Goal: Navigation & Orientation: Find specific page/section

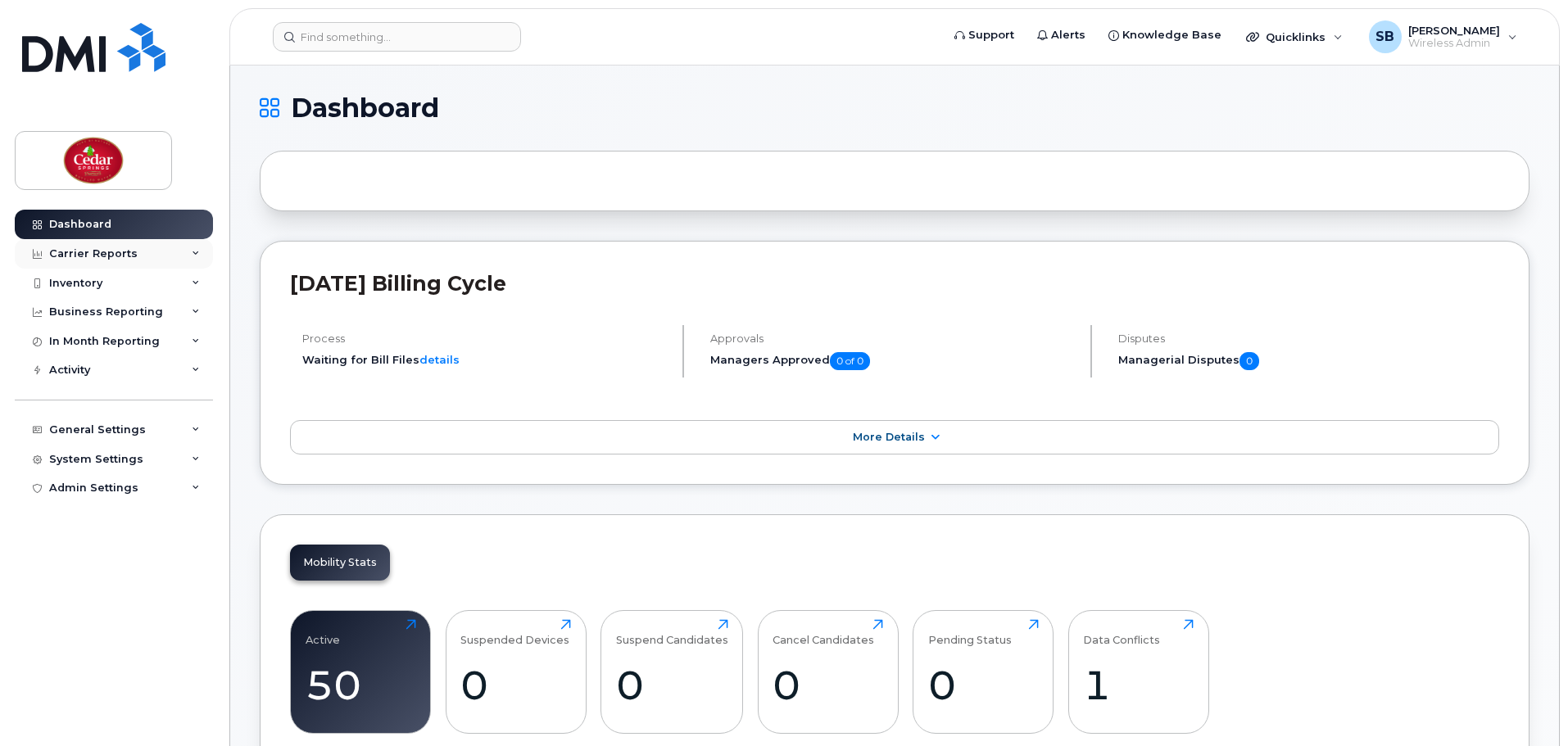
click at [127, 258] on div "Carrier Reports" at bounding box center [93, 254] width 88 height 13
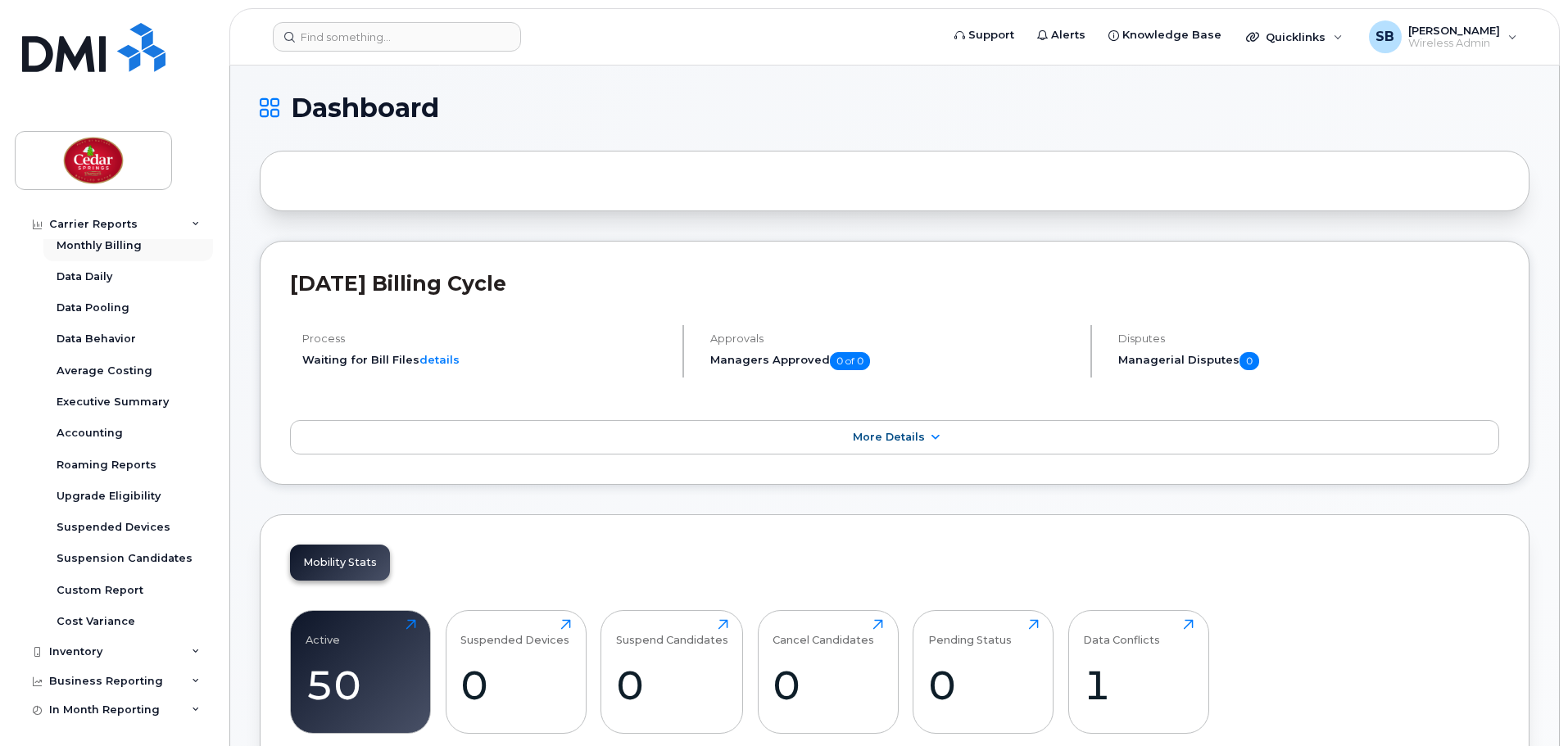
scroll to position [55, 0]
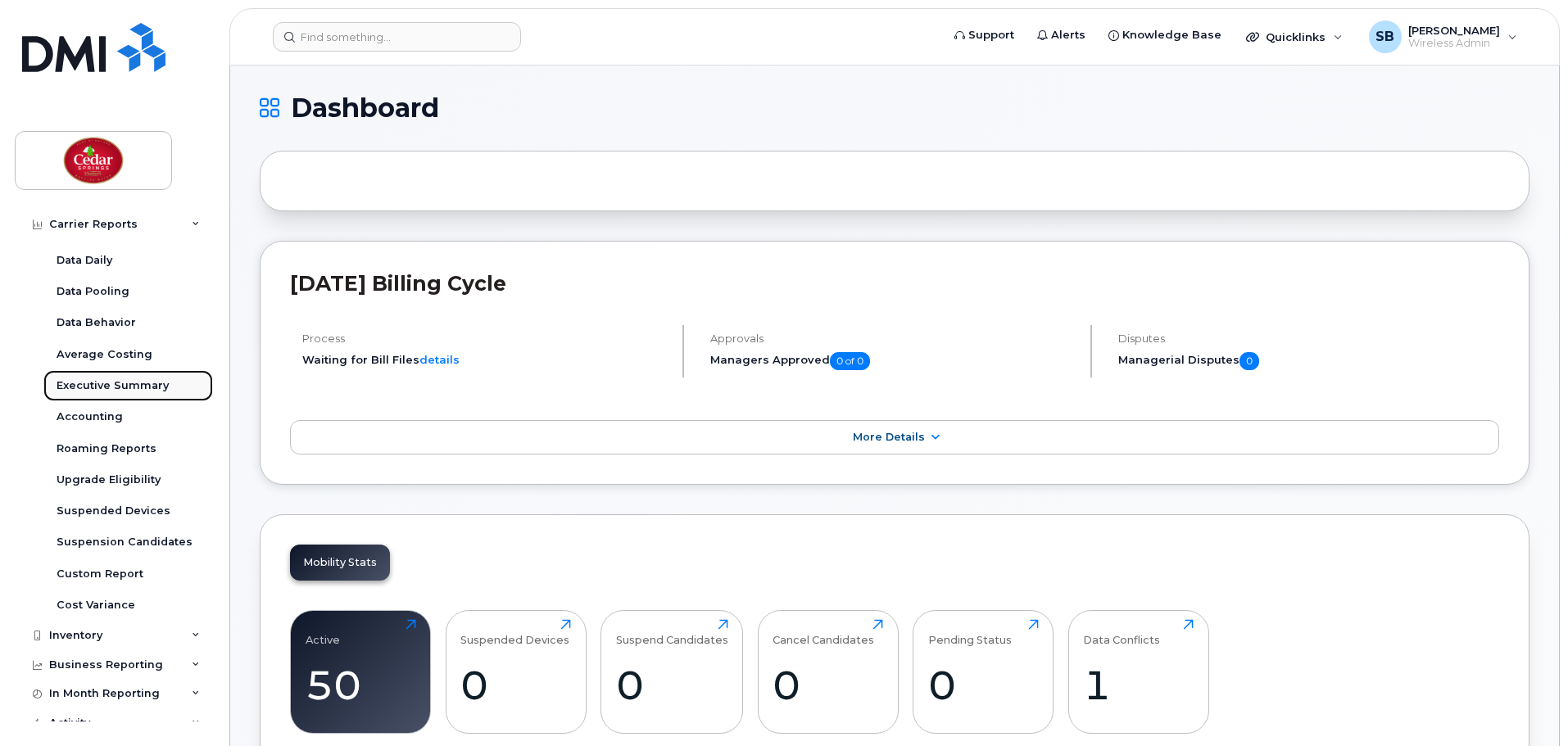
click at [113, 388] on div "Executive Summary" at bounding box center [112, 385] width 112 height 15
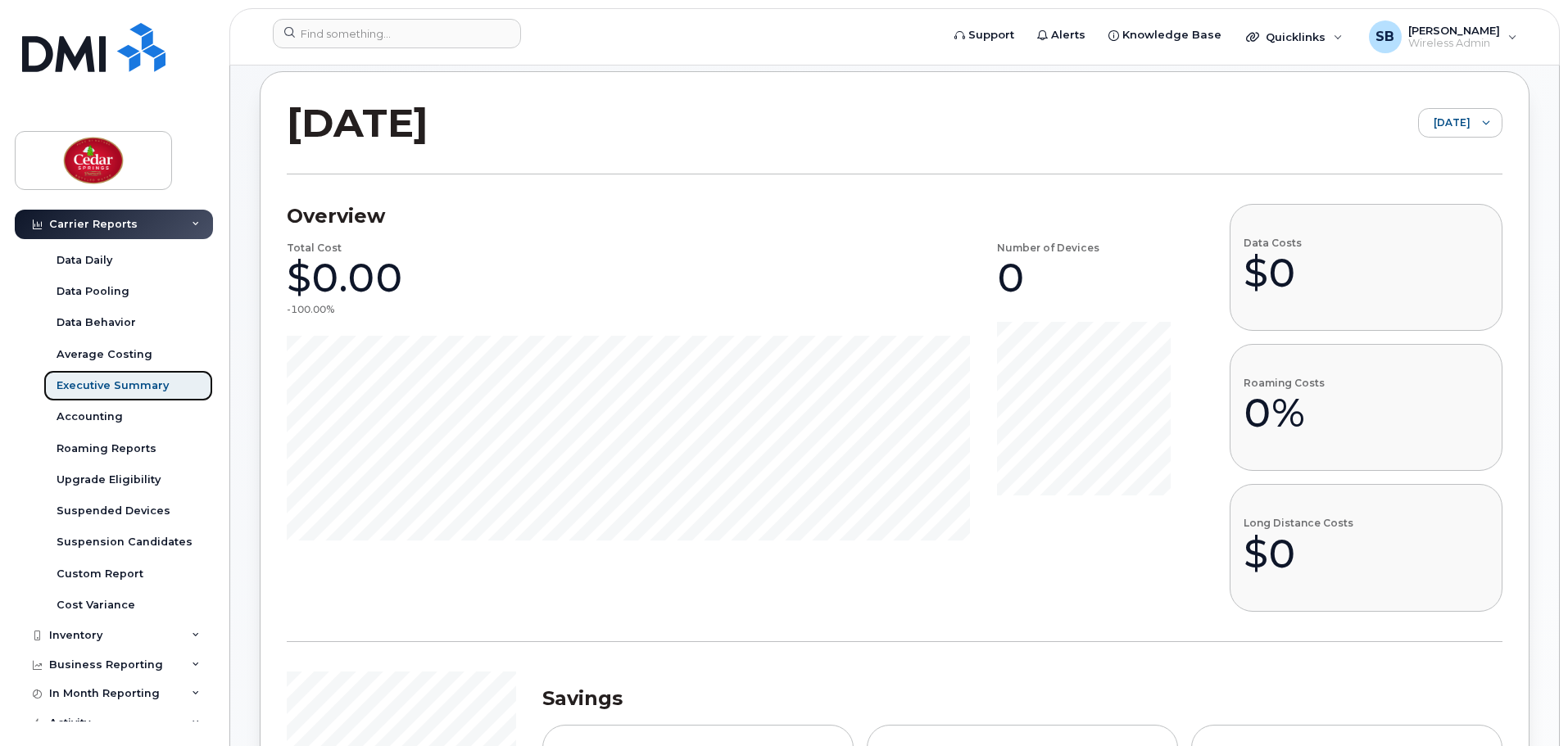
scroll to position [82, 0]
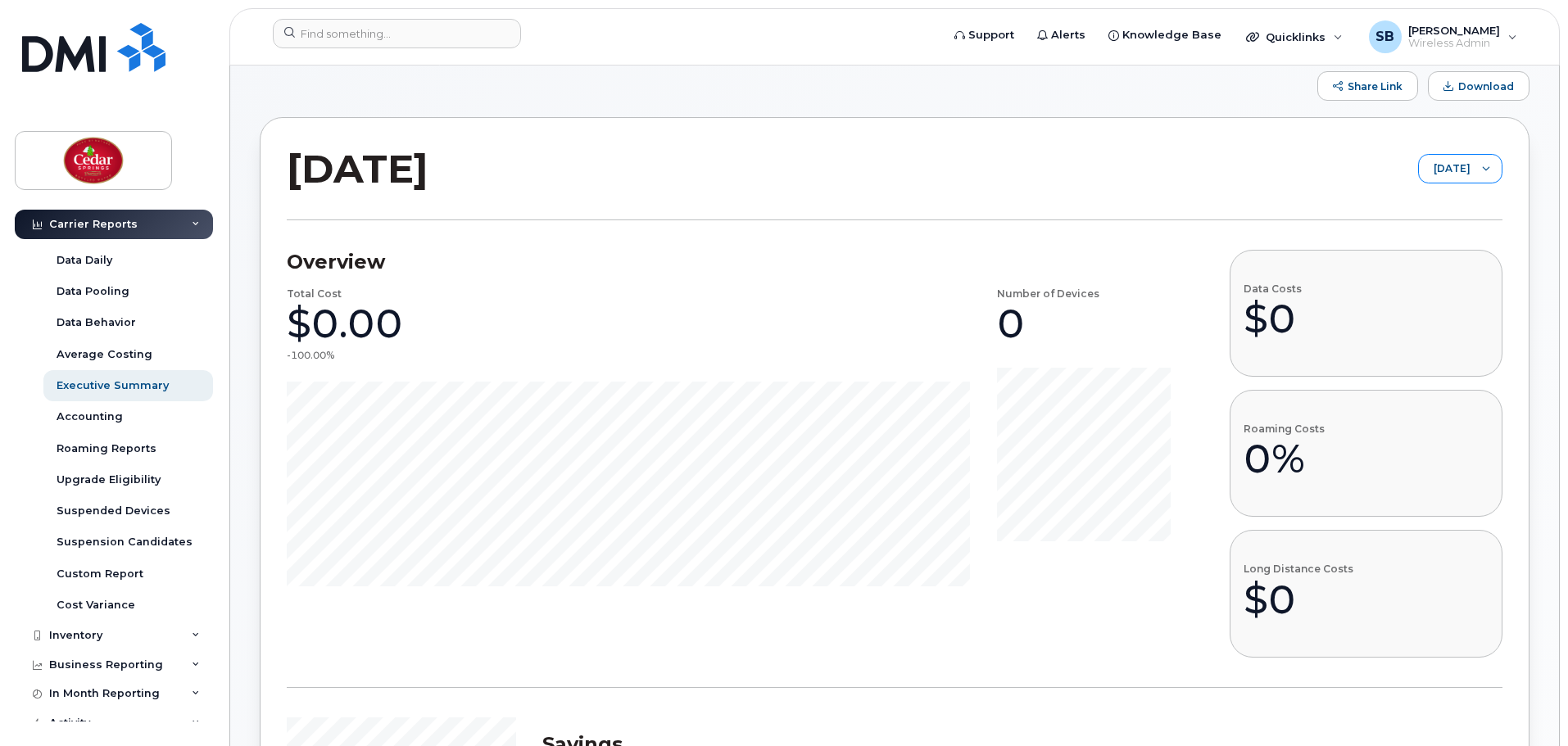
click at [1419, 168] on span "[DATE]" at bounding box center [1445, 170] width 51 height 29
click at [1411, 235] on span "August 2025" at bounding box center [1403, 233] width 35 height 15
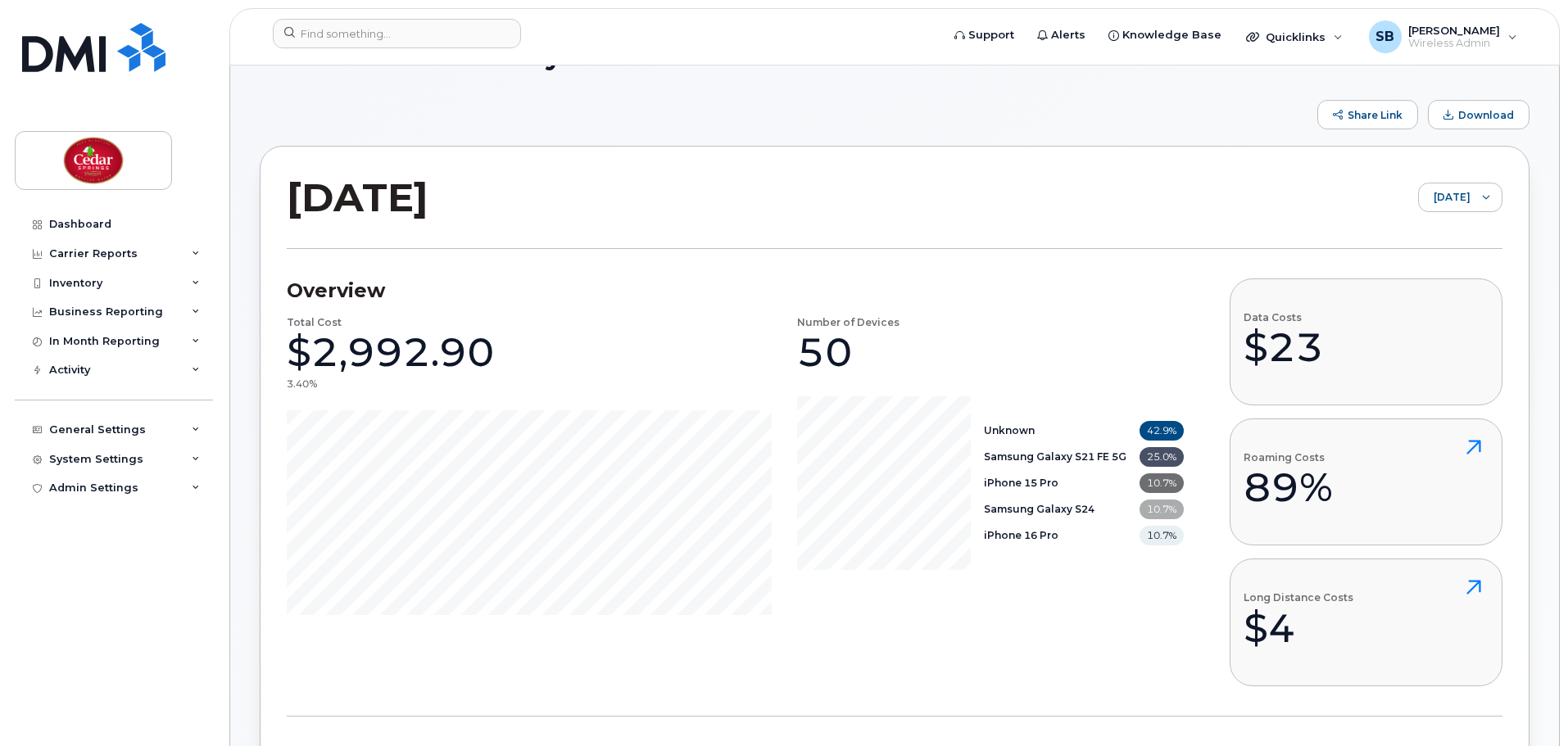
scroll to position [55, 0]
click at [1432, 197] on span "August 2025" at bounding box center [1445, 196] width 51 height 29
click at [1414, 231] on span "[DATE]" at bounding box center [1422, 231] width 35 height 15
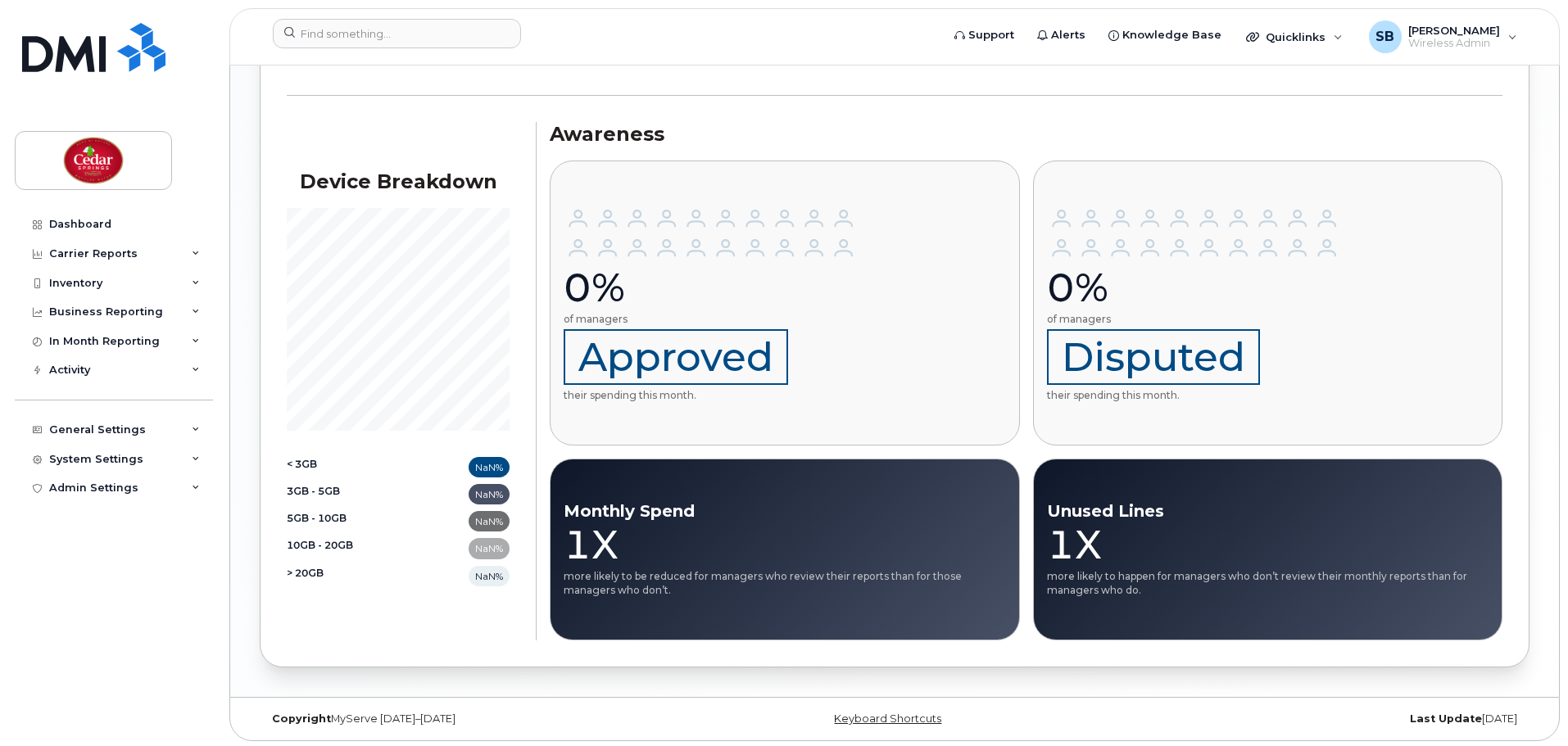
scroll to position [1496, 0]
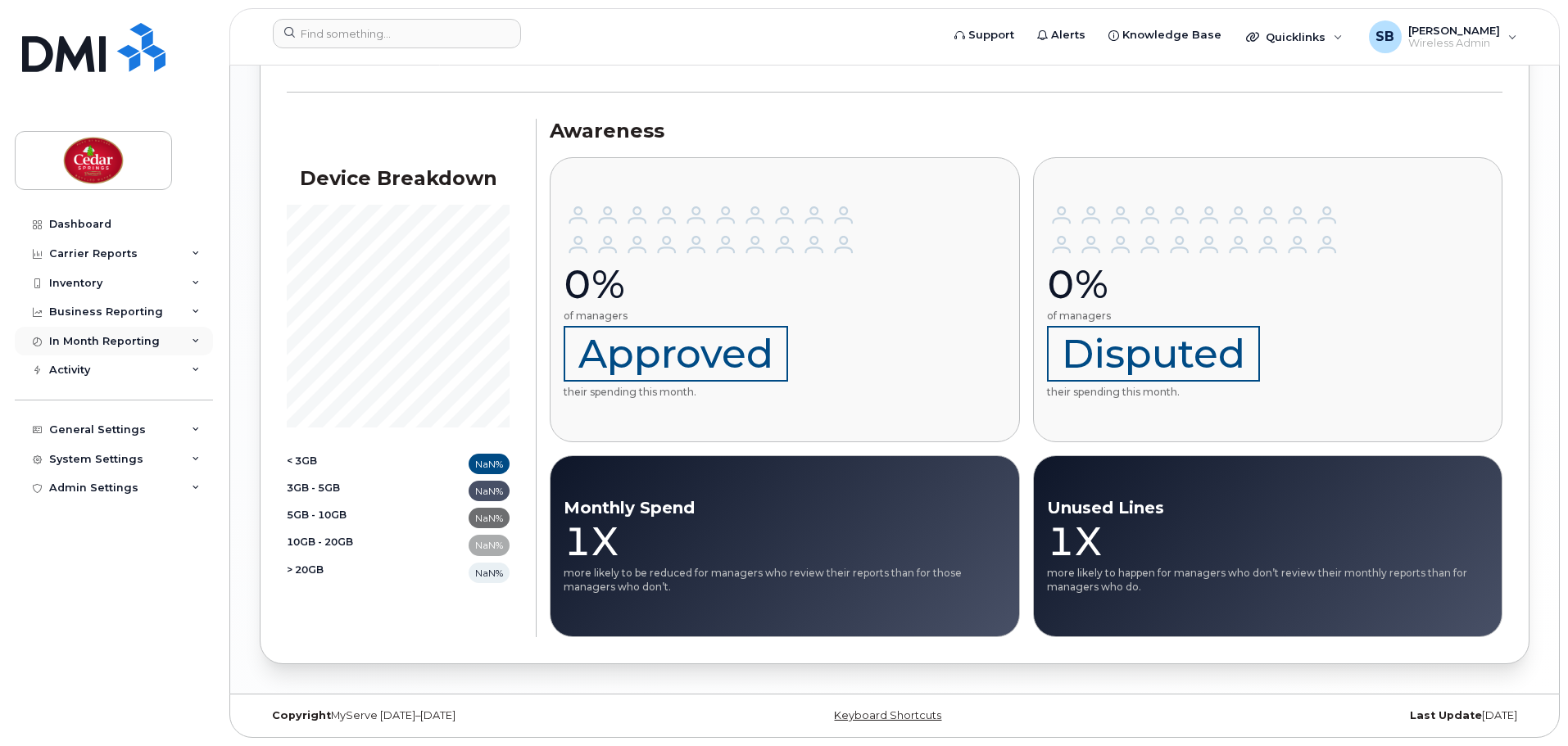
click at [178, 349] on div "In Month Reporting" at bounding box center [113, 342] width 198 height 29
click at [121, 463] on div "Activity" at bounding box center [113, 464] width 198 height 29
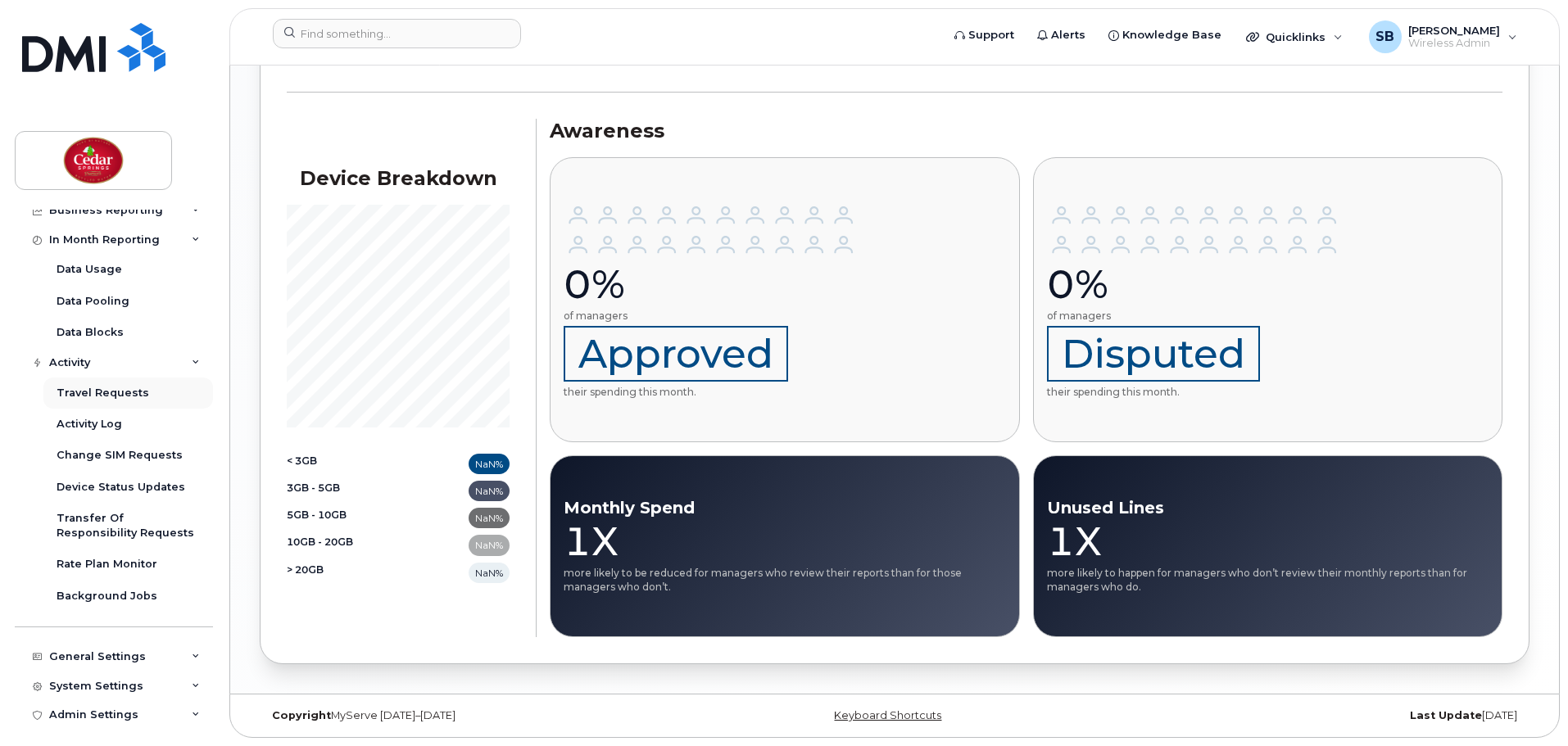
scroll to position [109, 0]
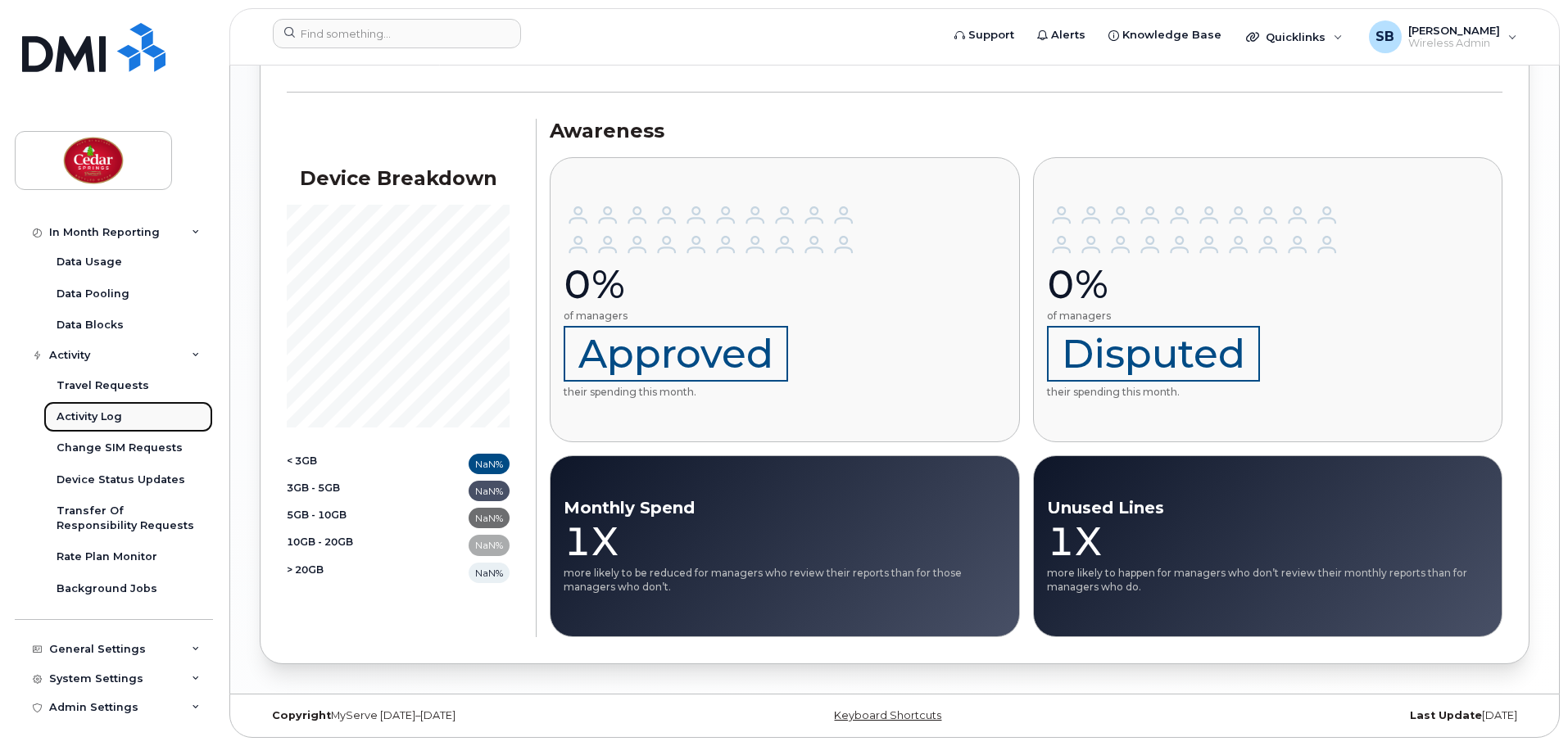
click at [123, 412] on link "Activity Log" at bounding box center [129, 417] width 170 height 31
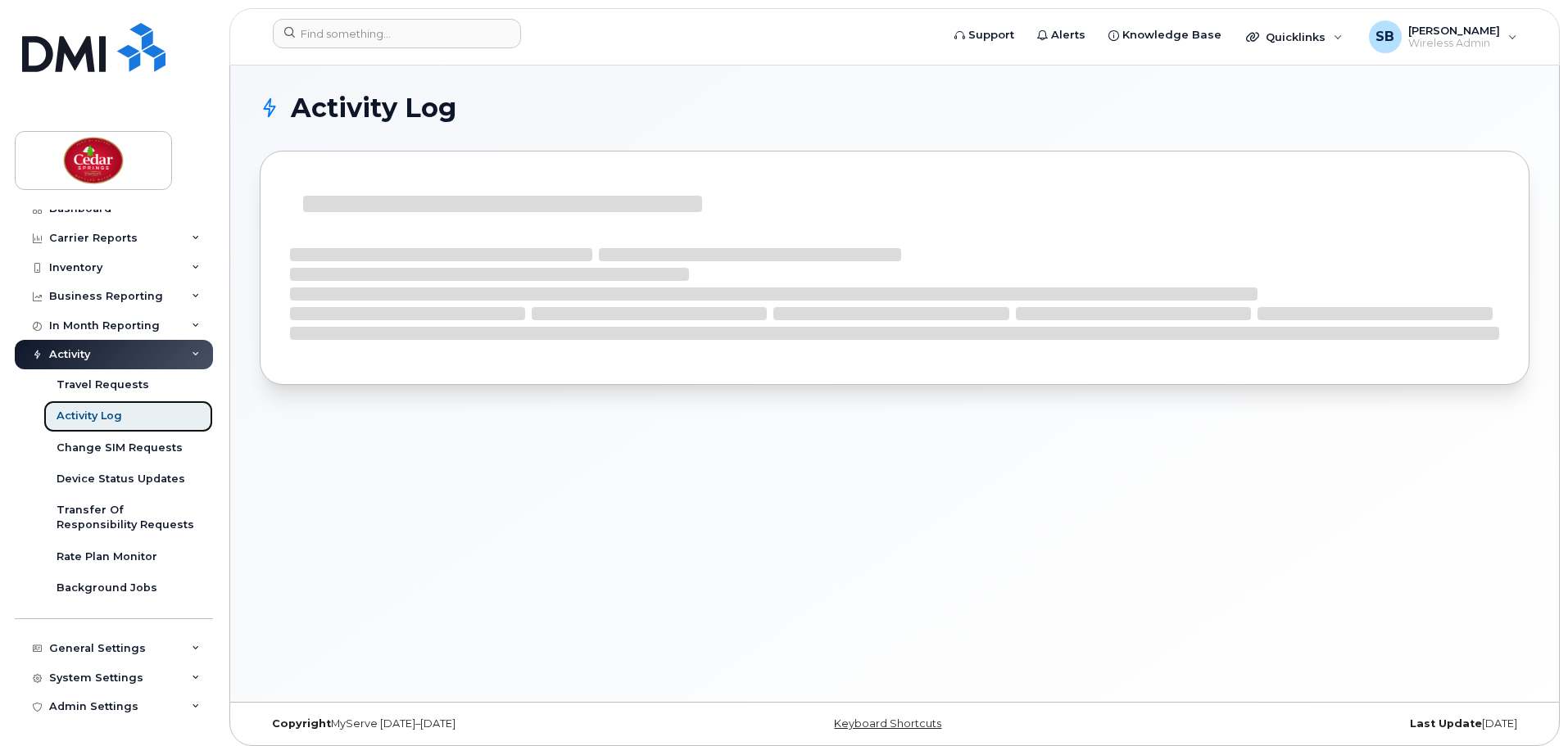
scroll to position [15, 0]
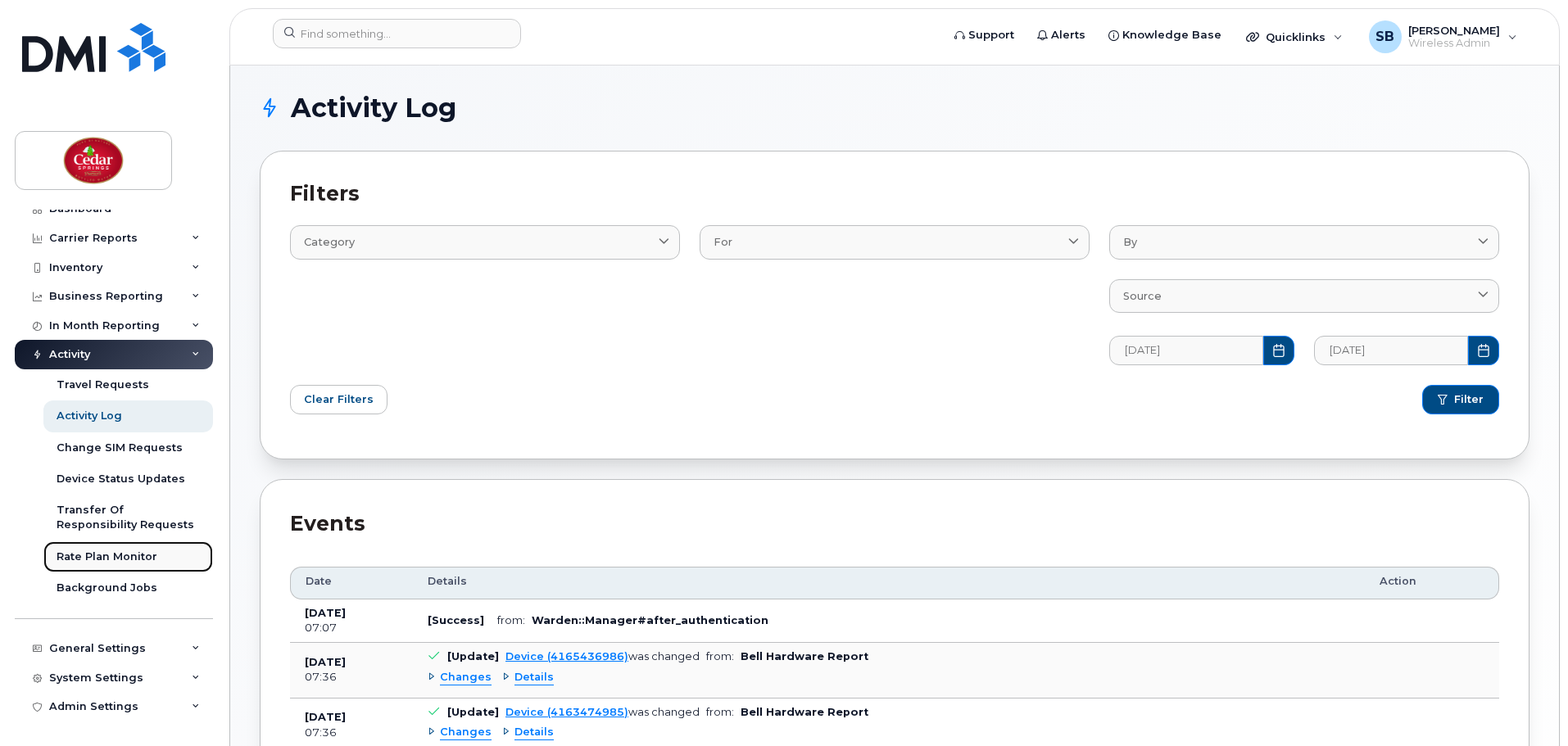
click at [146, 552] on div "Rate Plan Monitor" at bounding box center [107, 557] width 101 height 15
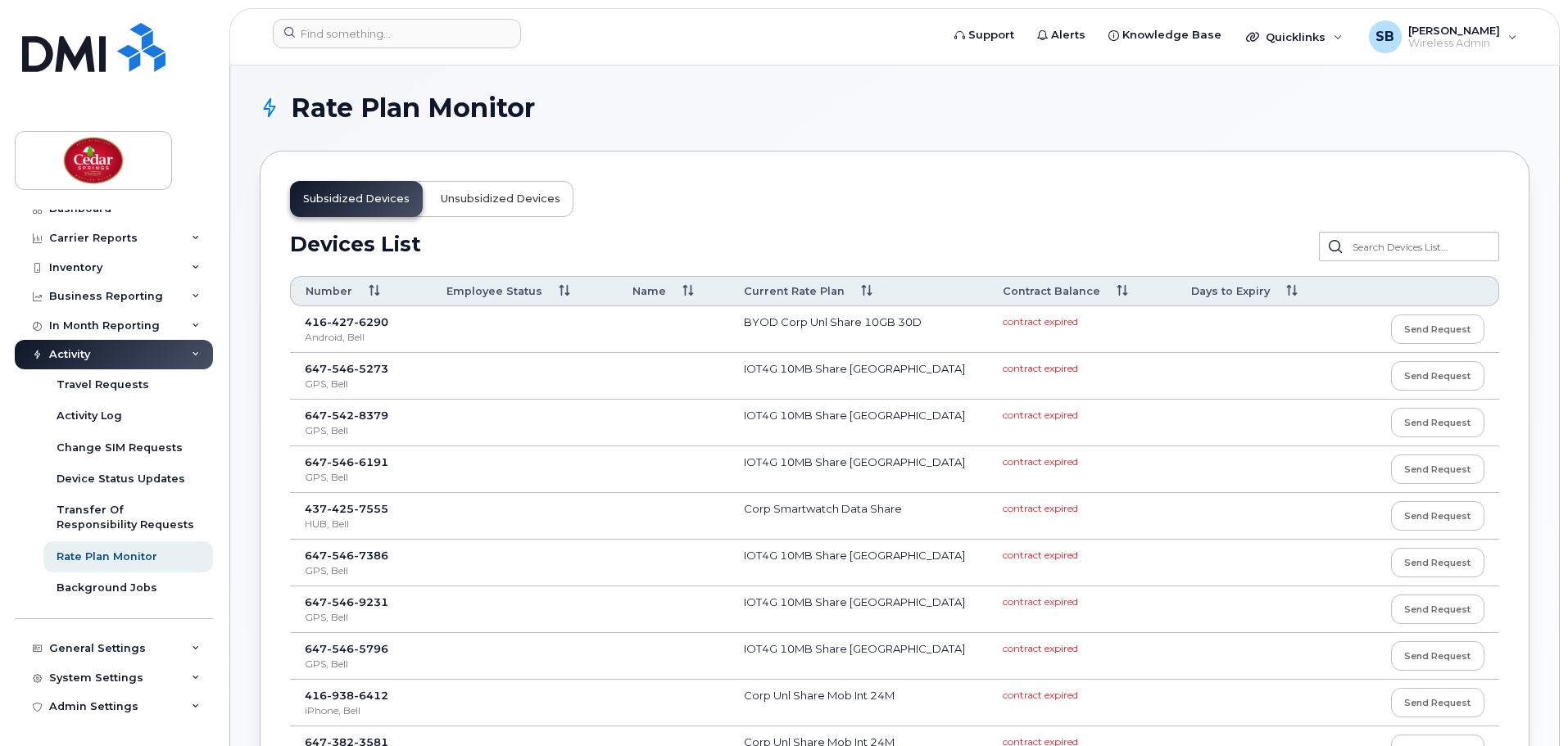
click at [508, 201] on span "Unsubsidized devices" at bounding box center [500, 199] width 120 height 13
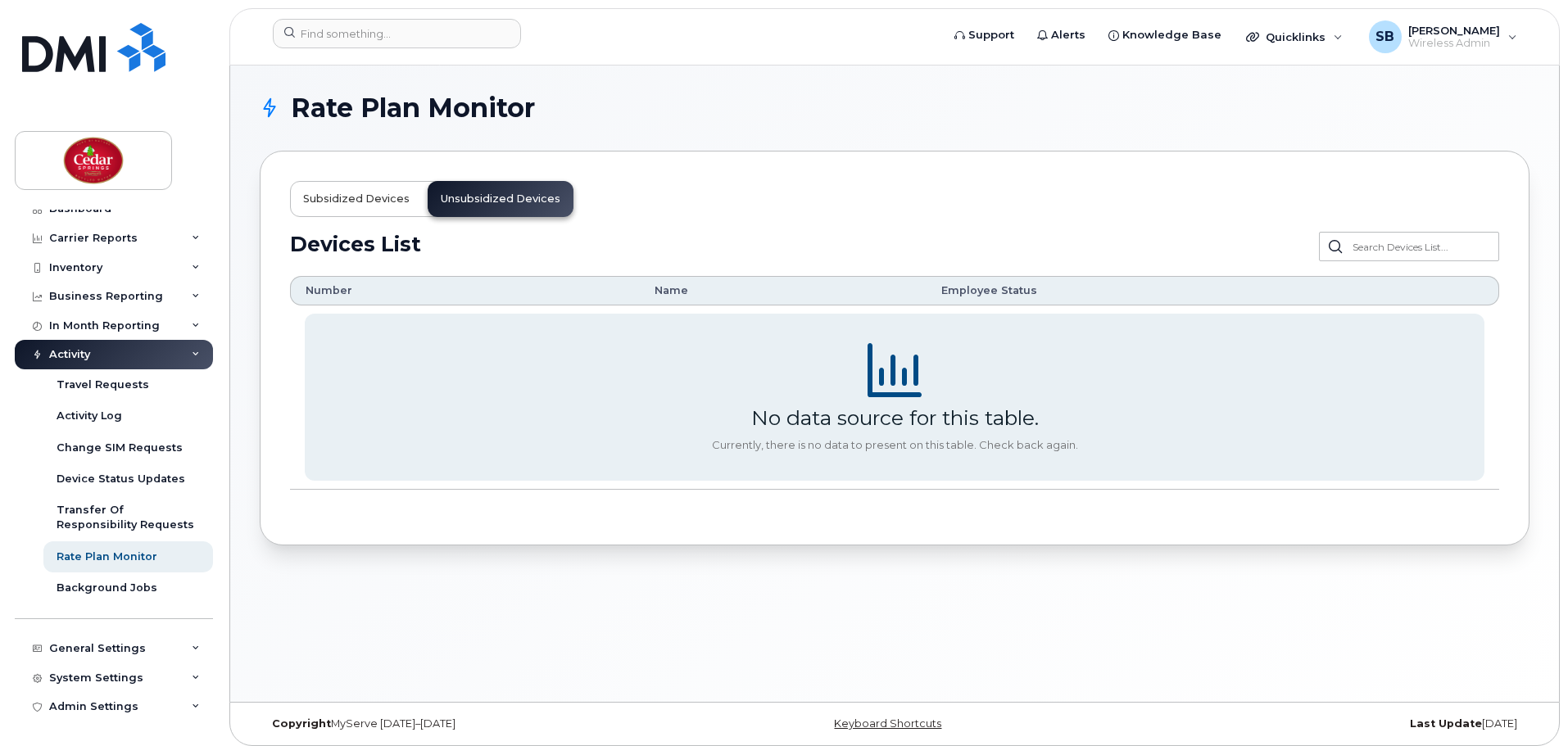
click at [406, 207] on button "Subsidized devices" at bounding box center [356, 199] width 133 height 36
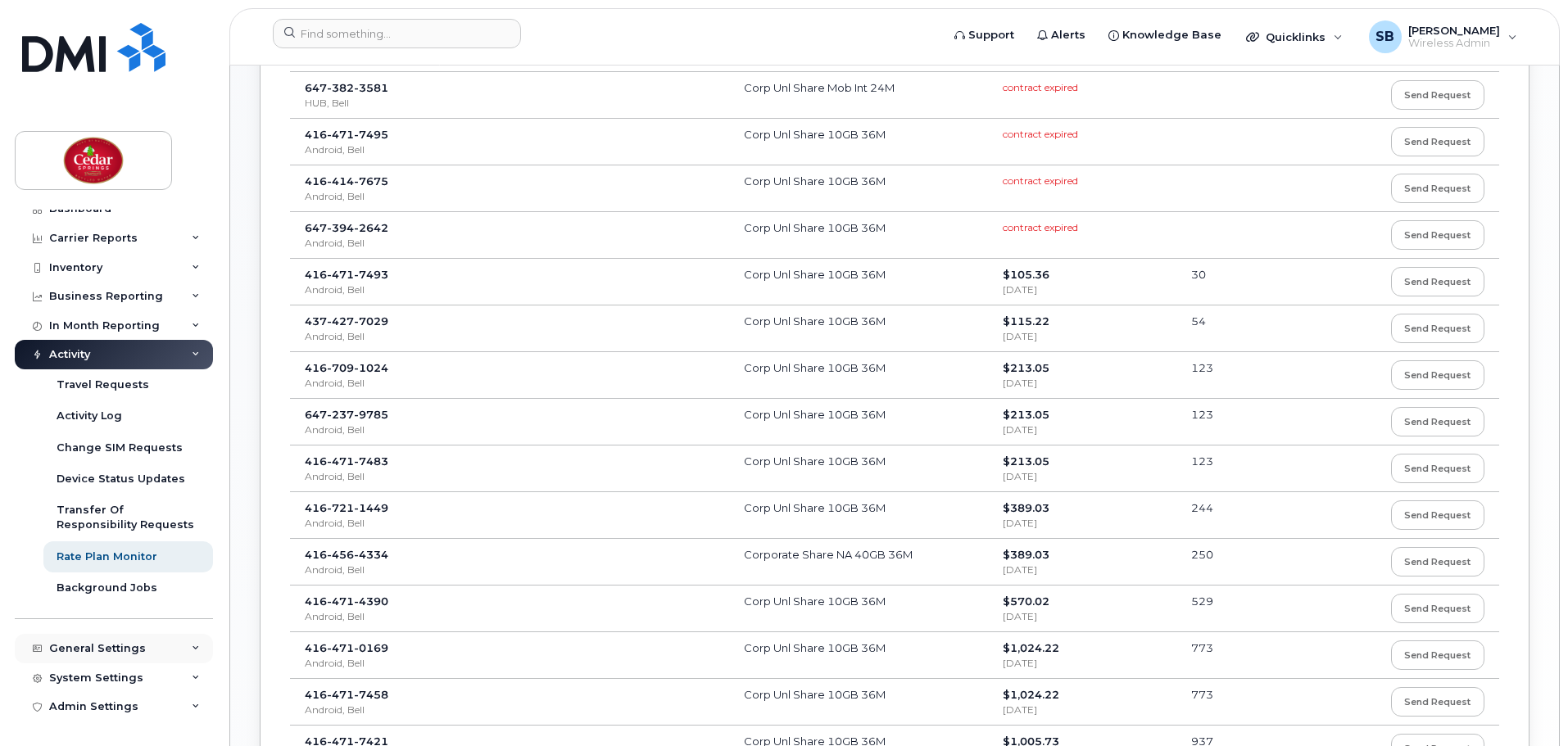
scroll to position [655, 0]
click at [121, 516] on div "Transfer Of Responsibility Requests" at bounding box center [128, 517] width 143 height 30
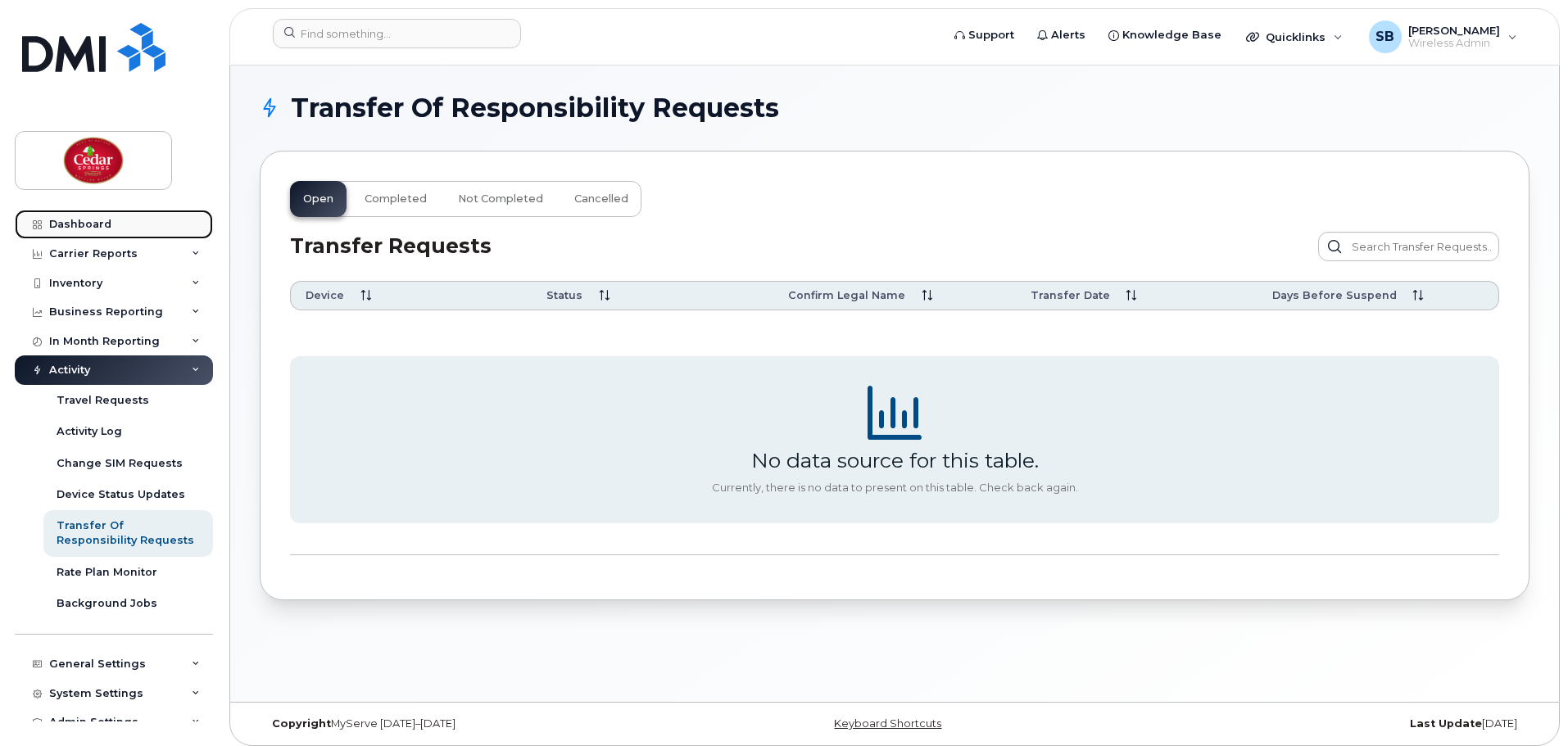
click at [85, 227] on div "Dashboard" at bounding box center [80, 224] width 63 height 13
